Goal: Browse casually: Explore the website without a specific task or goal

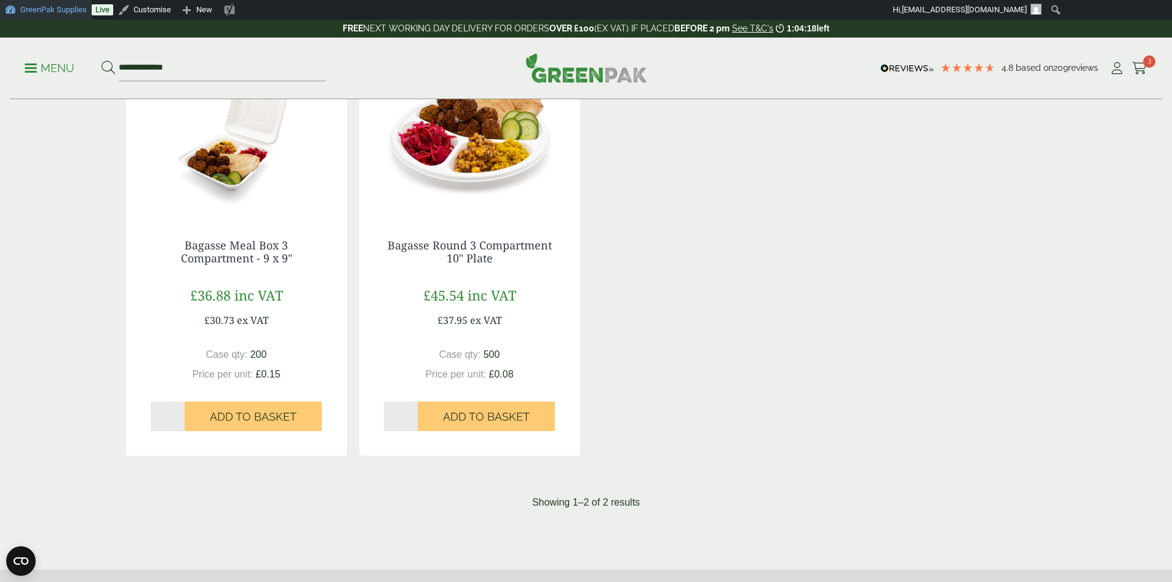
click at [46, 9] on link "GreenPak Supplies" at bounding box center [46, 10] width 92 height 20
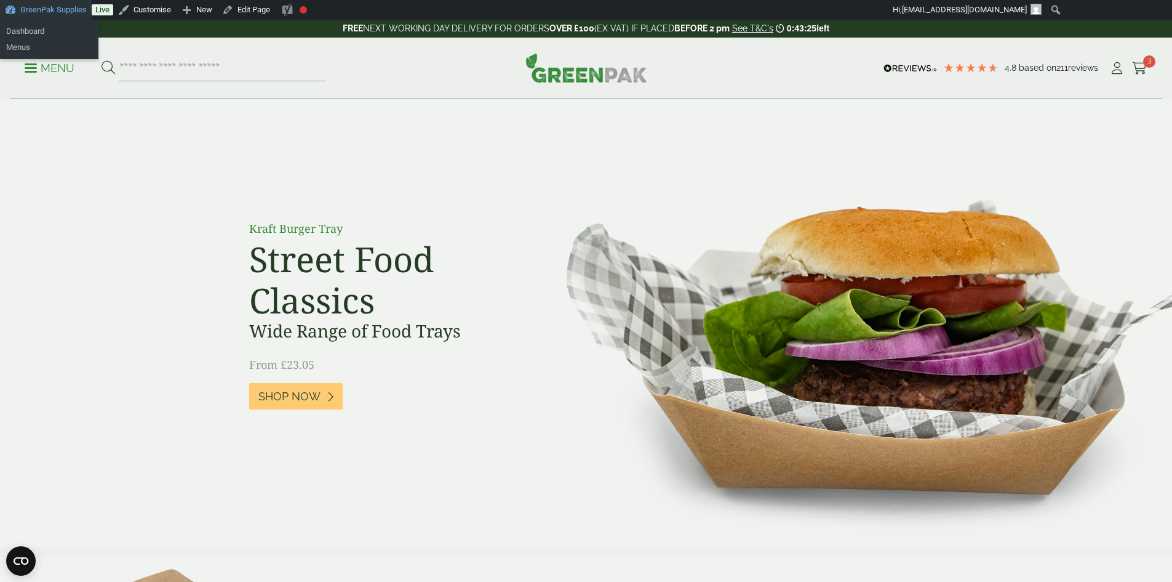
click at [42, 4] on link "GreenPak Supplies" at bounding box center [46, 10] width 92 height 20
click at [22, 2] on link "GreenPak Supplies" at bounding box center [46, 10] width 92 height 20
